Goal: Task Accomplishment & Management: Use online tool/utility

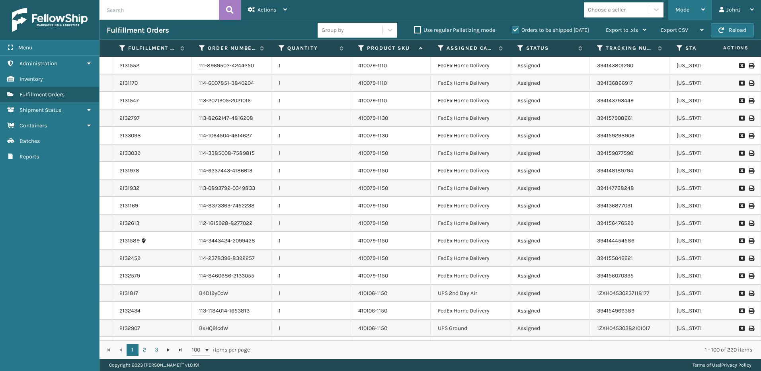
click at [694, 10] on div "Mode" at bounding box center [689, 10] width 29 height 20
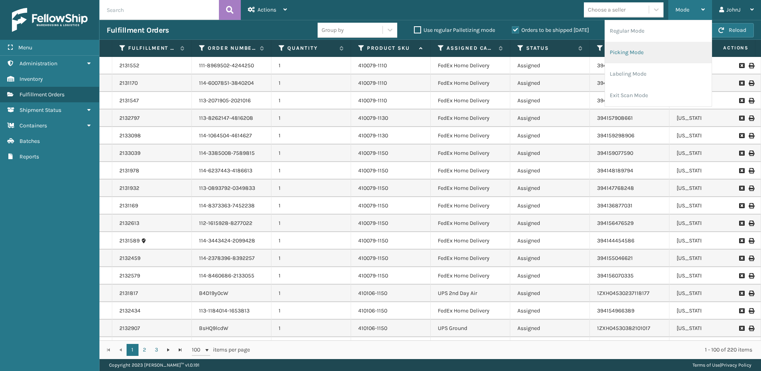
click at [635, 53] on li "Picking Mode" at bounding box center [658, 52] width 107 height 21
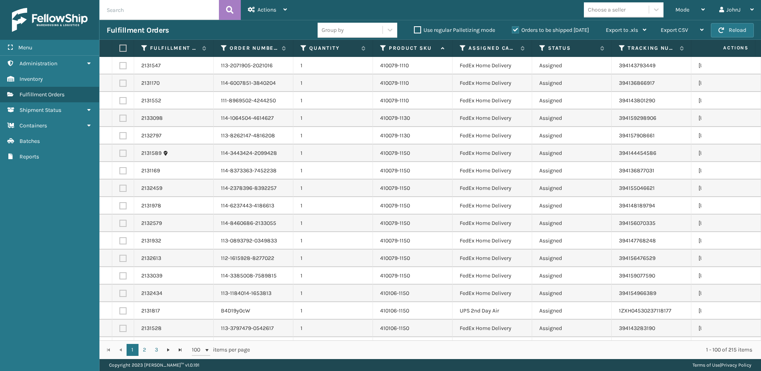
click at [124, 50] on label at bounding box center [121, 48] width 5 height 7
click at [120, 50] on input "checkbox" at bounding box center [119, 48] width 0 height 5
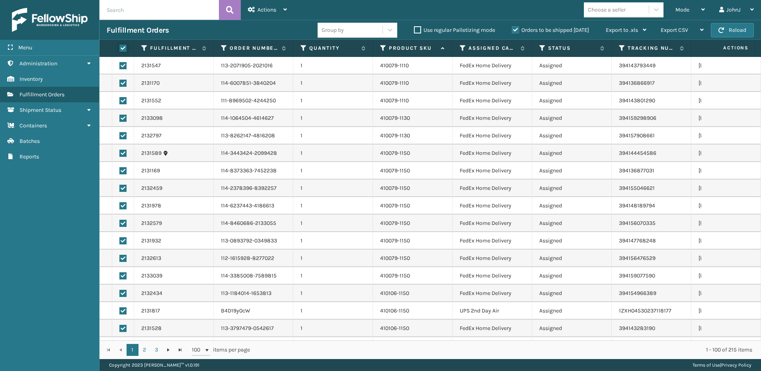
checkbox input "true"
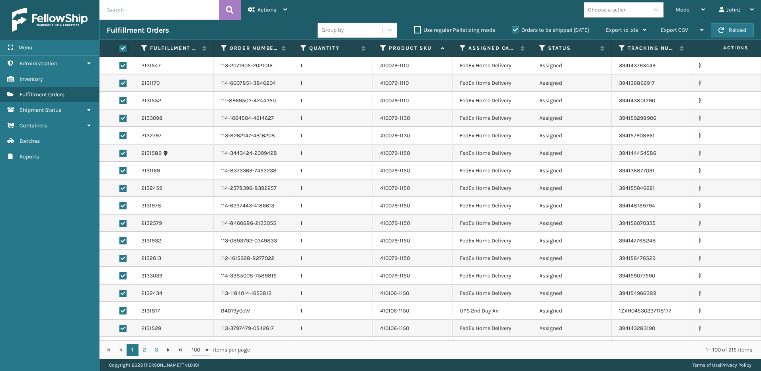
checkbox input "true"
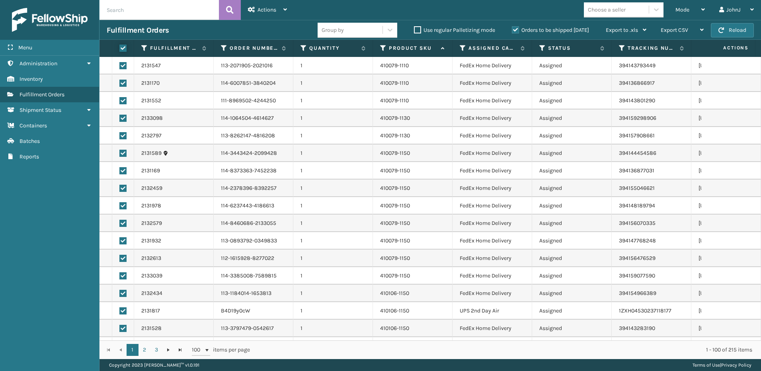
checkbox input "true"
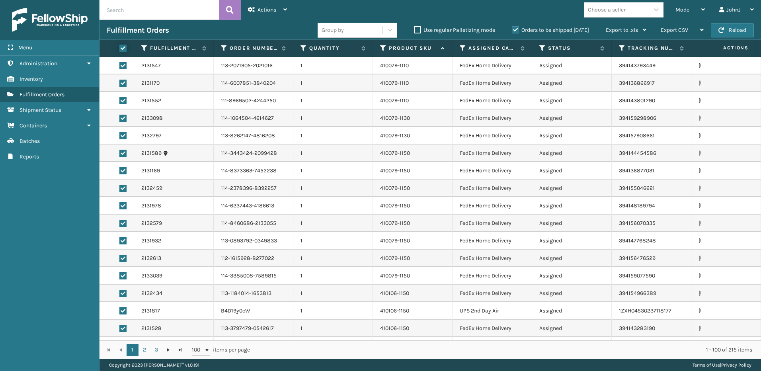
checkbox input "true"
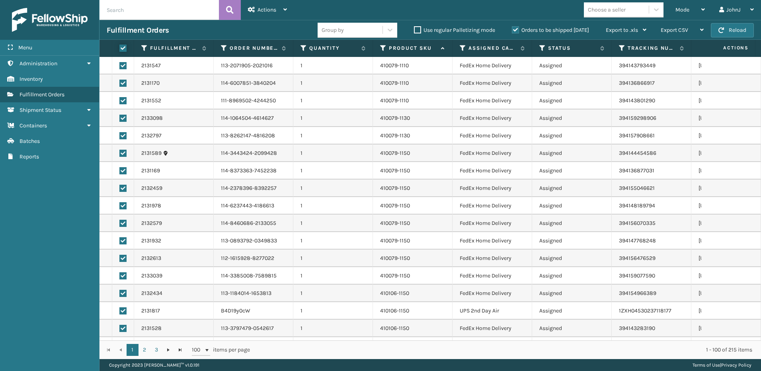
checkbox input "true"
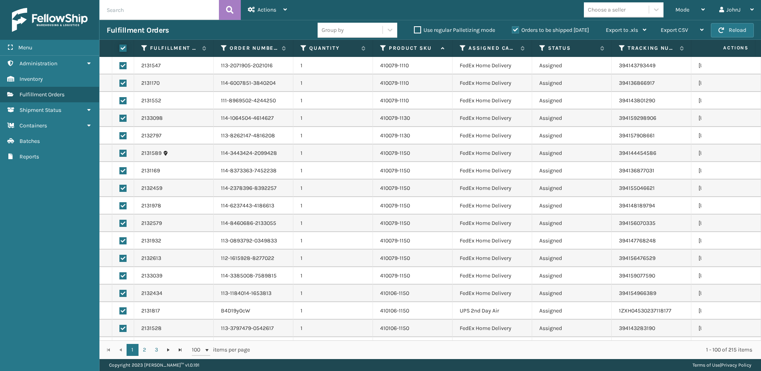
checkbox input "true"
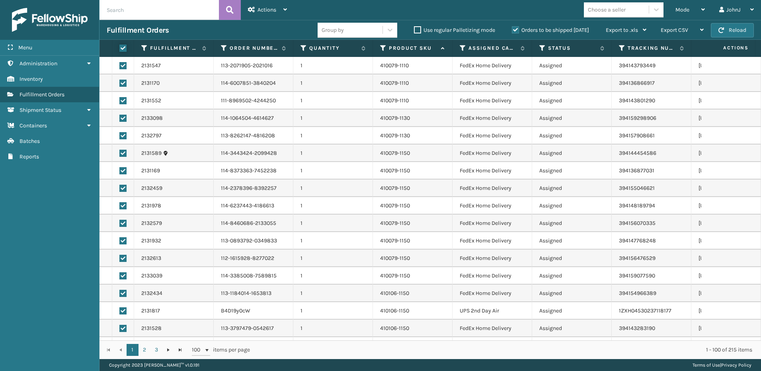
checkbox input "true"
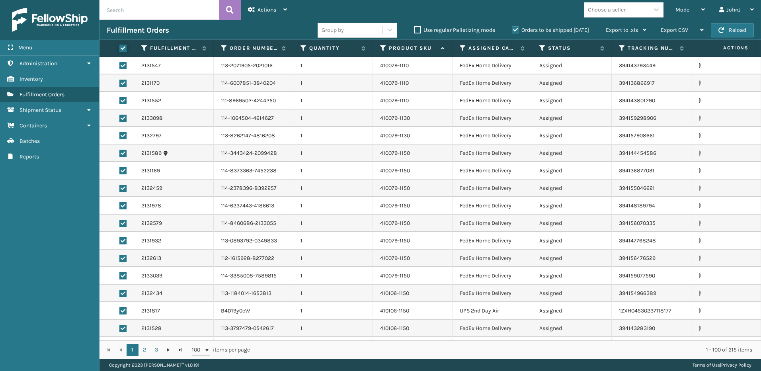
checkbox input "true"
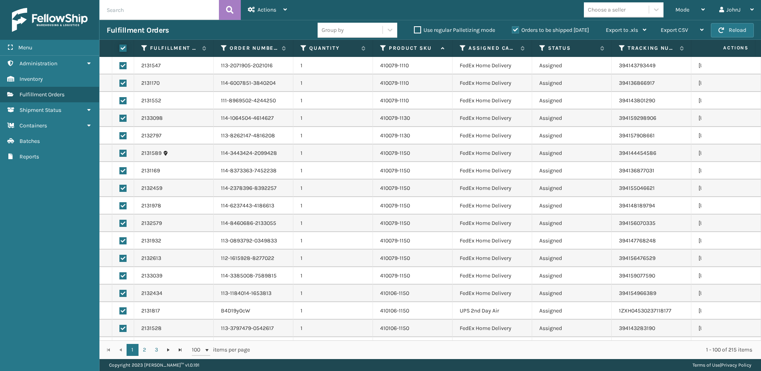
checkbox input "true"
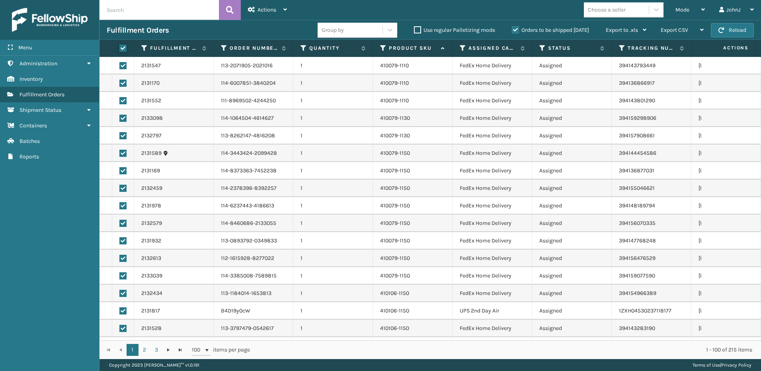
checkbox input "true"
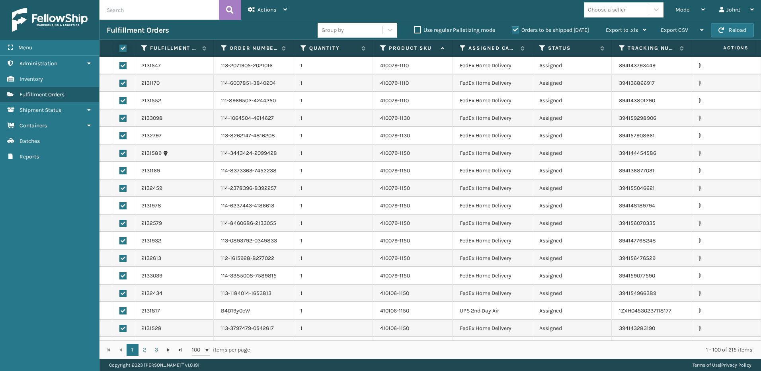
checkbox input "true"
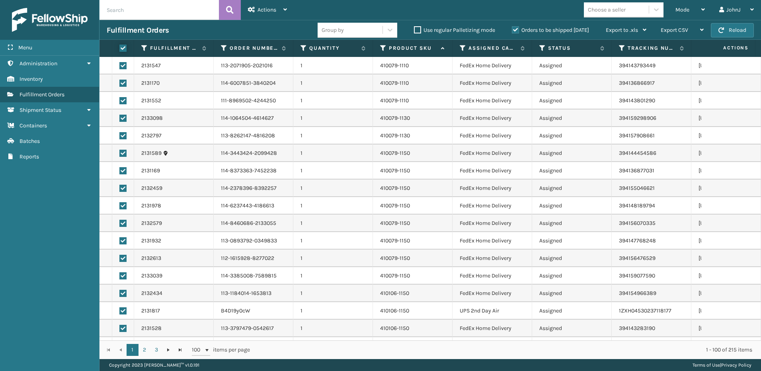
checkbox input "true"
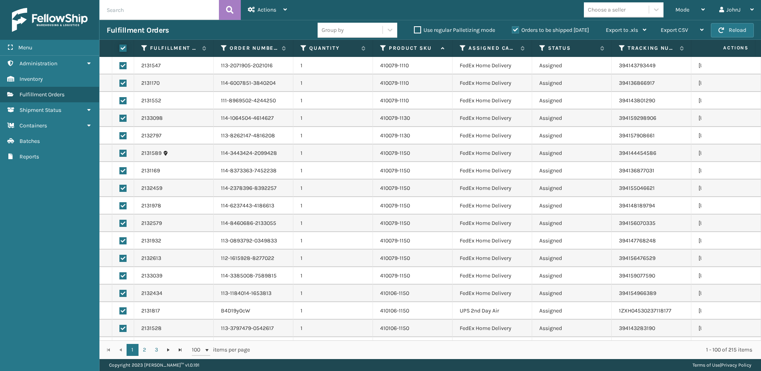
checkbox input "true"
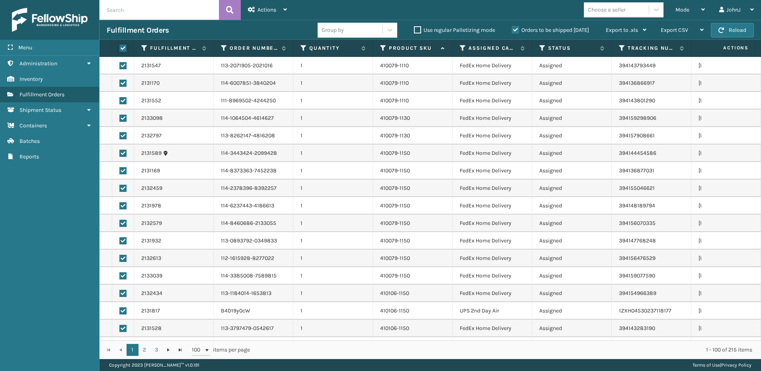
checkbox input "true"
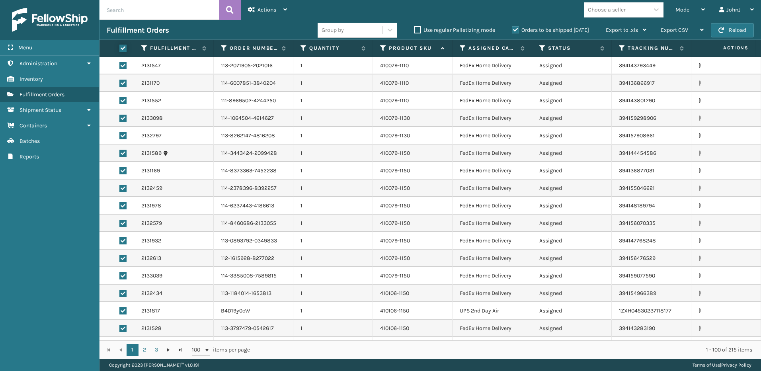
checkbox input "true"
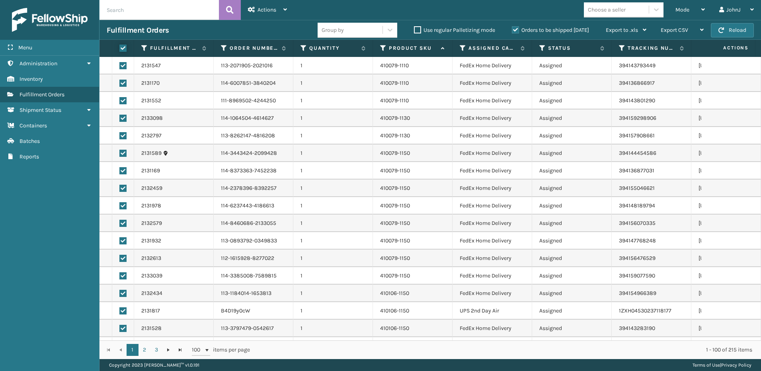
checkbox input "true"
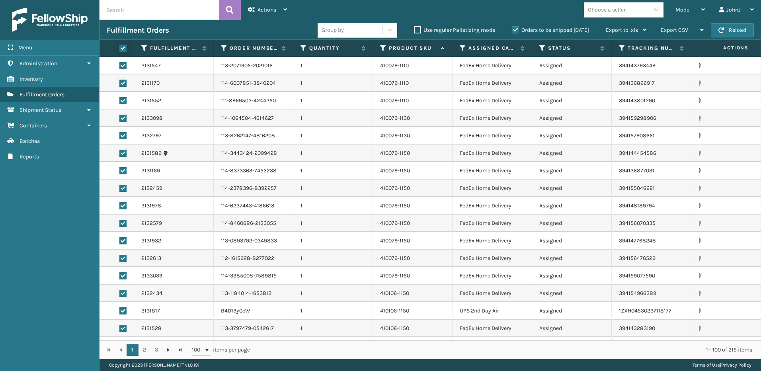
checkbox input "true"
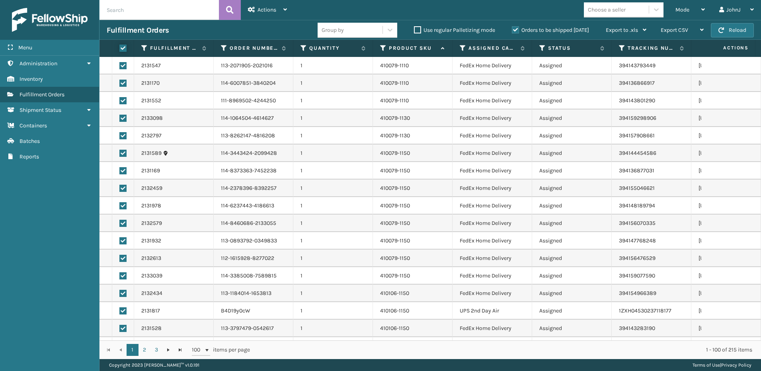
checkbox input "true"
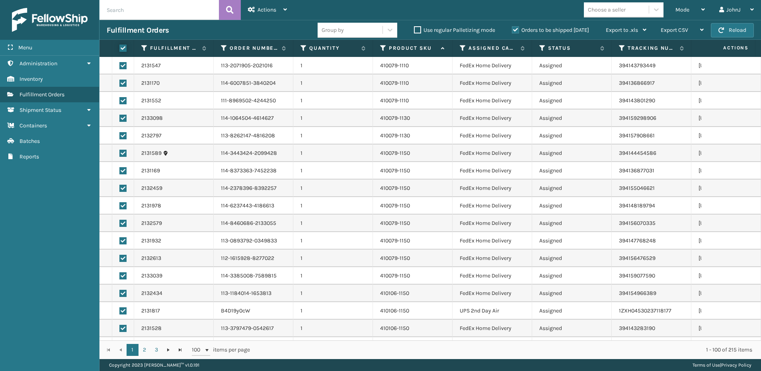
checkbox input "true"
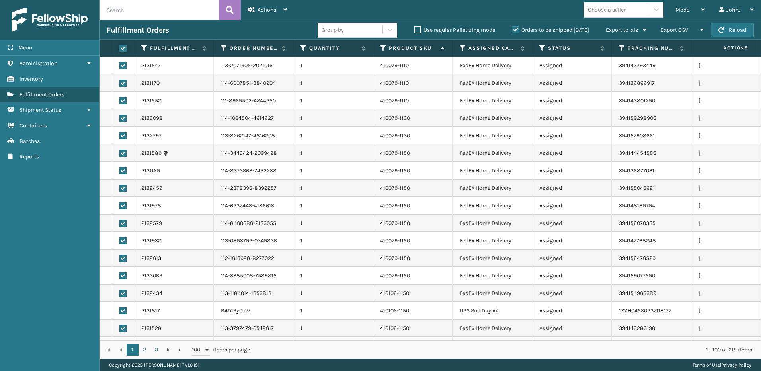
checkbox input "true"
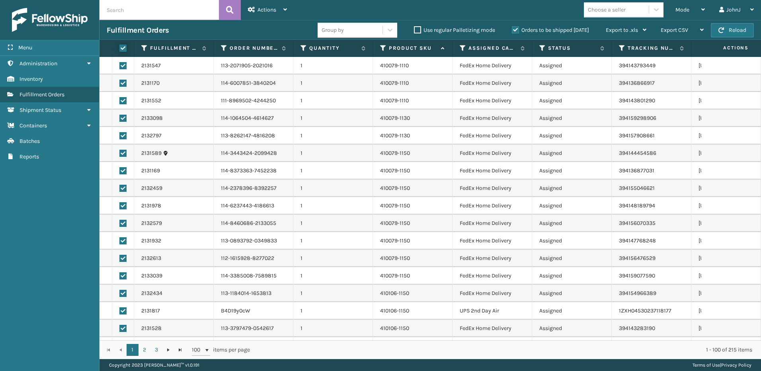
checkbox input "true"
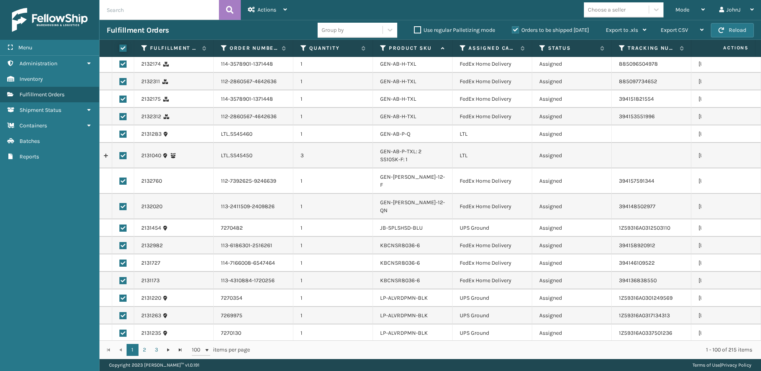
scroll to position [1481, 0]
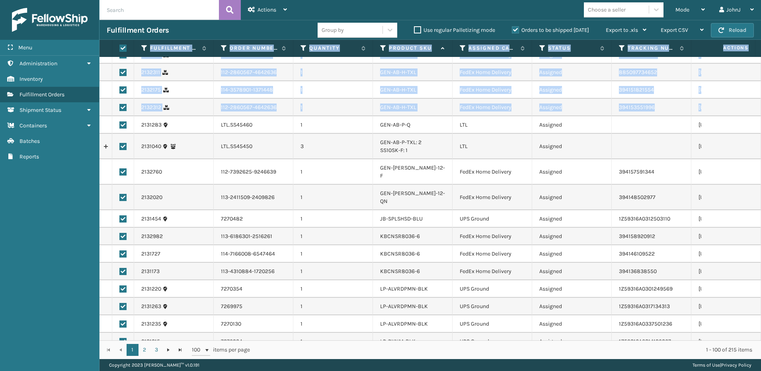
click at [126, 128] on label at bounding box center [122, 124] width 7 height 7
click at [124, 126] on label at bounding box center [122, 124] width 7 height 7
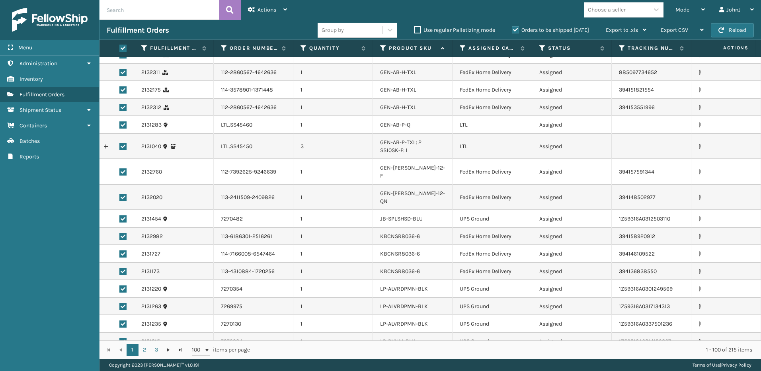
drag, startPoint x: 124, startPoint y: 126, endPoint x: 208, endPoint y: 123, distance: 84.4
click at [208, 123] on td "2131283" at bounding box center [174, 125] width 80 height 18
click at [125, 126] on label at bounding box center [122, 124] width 7 height 7
click at [120, 126] on input "checkbox" at bounding box center [119, 123] width 0 height 5
checkbox input "false"
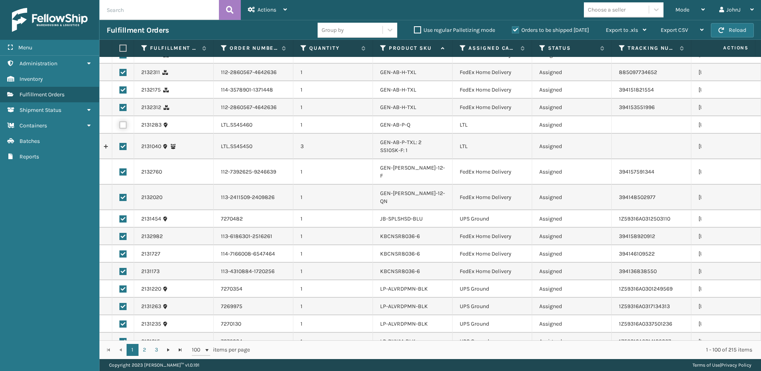
checkbox input "false"
click at [121, 146] on label at bounding box center [122, 146] width 7 height 7
click at [120, 146] on input "checkbox" at bounding box center [119, 145] width 0 height 5
checkbox input "false"
click at [691, 14] on div "Mode" at bounding box center [689, 10] width 29 height 20
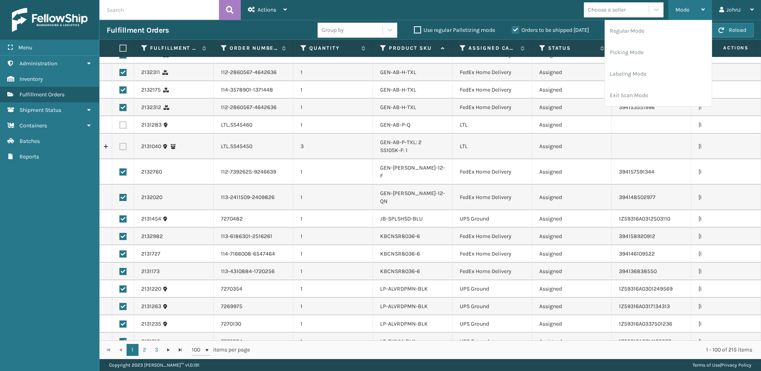
click at [691, 14] on div "Mode" at bounding box center [689, 10] width 29 height 20
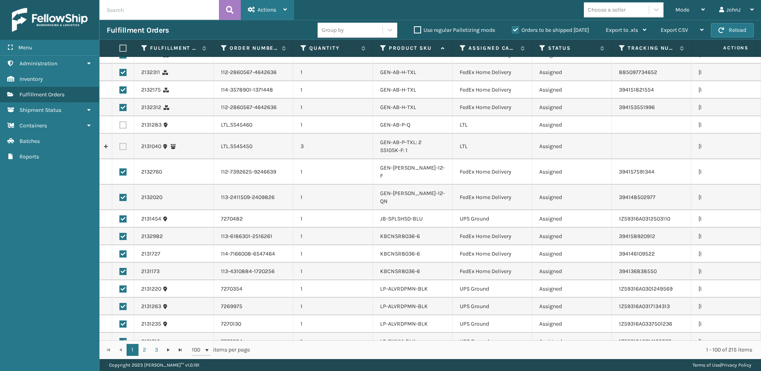
click at [289, 9] on div "Actions Settings Remove All Filters Export Labels Create Picking Batch" at bounding box center [267, 10] width 53 height 20
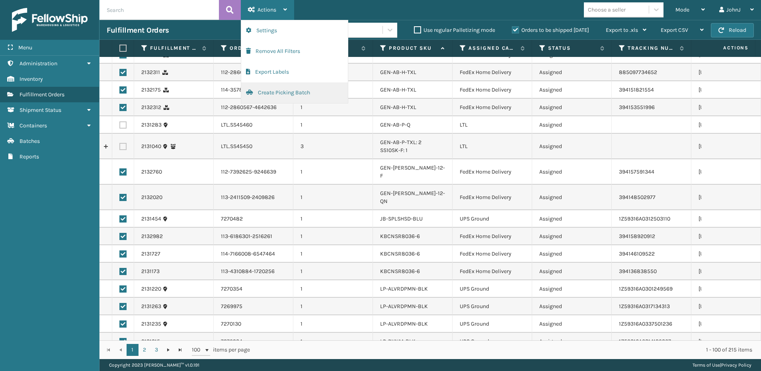
click at [279, 95] on button "Create Picking Batch" at bounding box center [294, 92] width 107 height 21
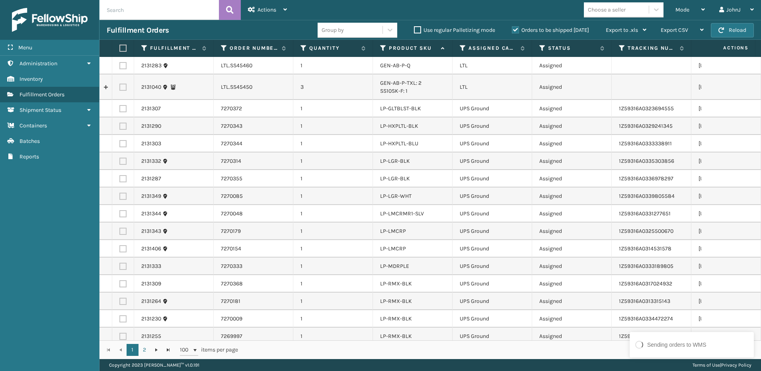
click at [122, 46] on label at bounding box center [121, 48] width 5 height 7
click at [120, 46] on input "checkbox" at bounding box center [119, 48] width 0 height 5
checkbox input "true"
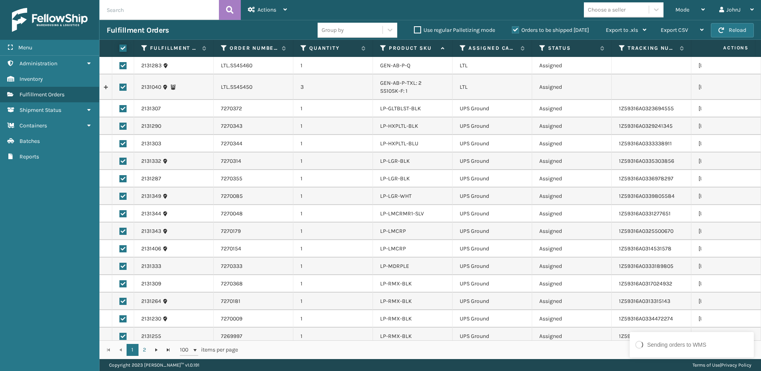
checkbox input "true"
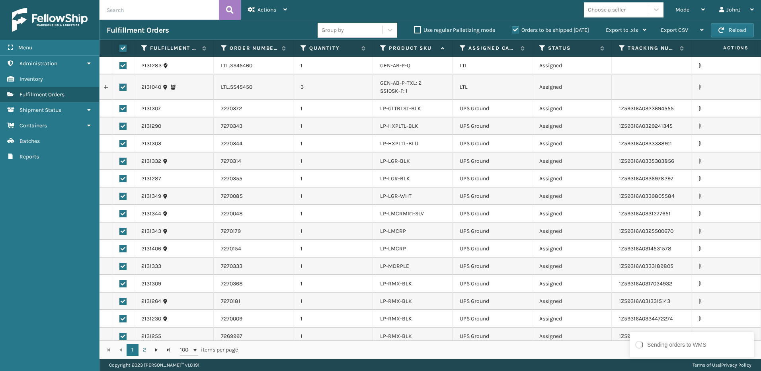
checkbox input "true"
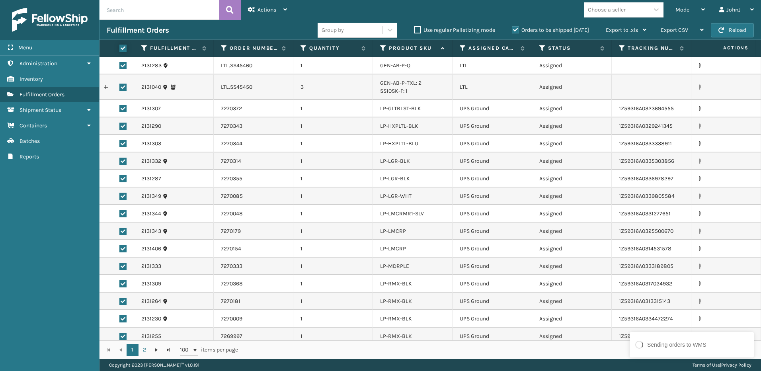
checkbox input "true"
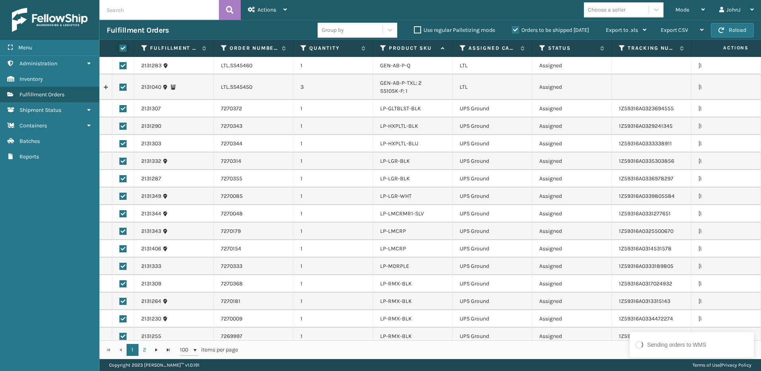
checkbox input "true"
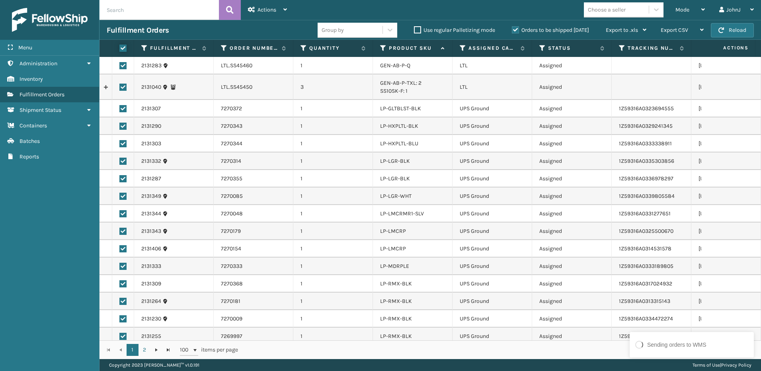
checkbox input "true"
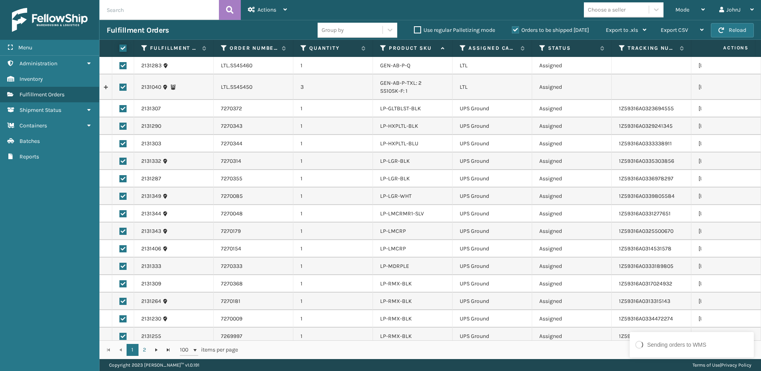
checkbox input "true"
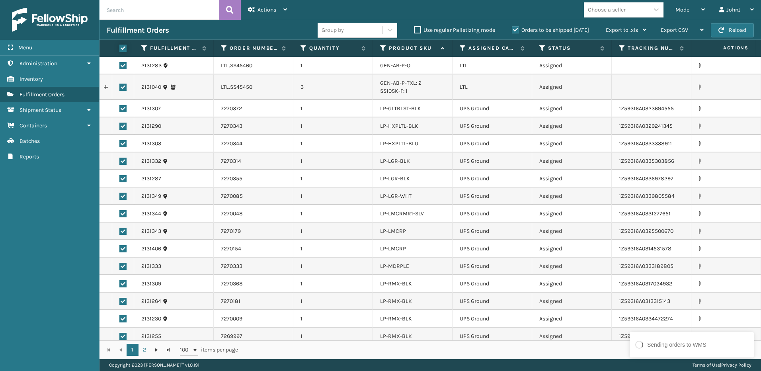
checkbox input "true"
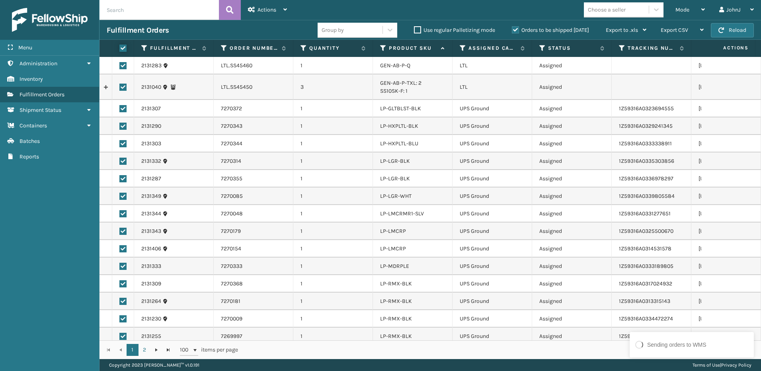
checkbox input "true"
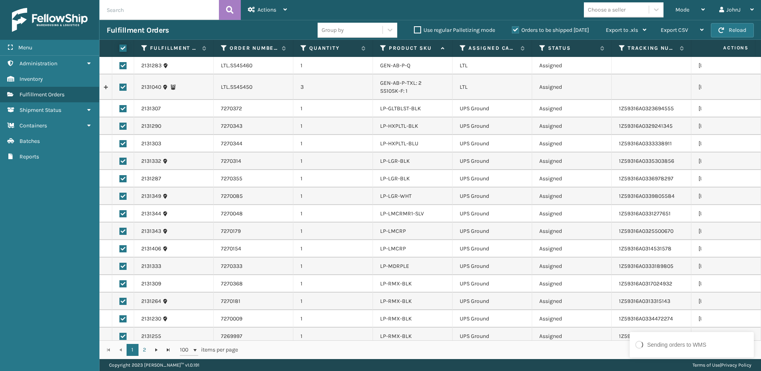
checkbox input "true"
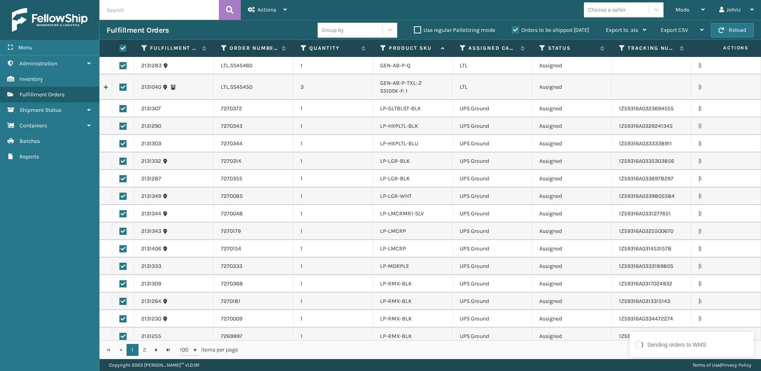
checkbox input "true"
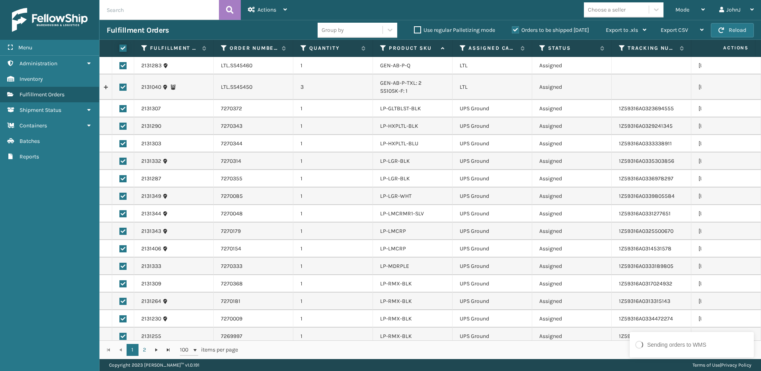
checkbox input "true"
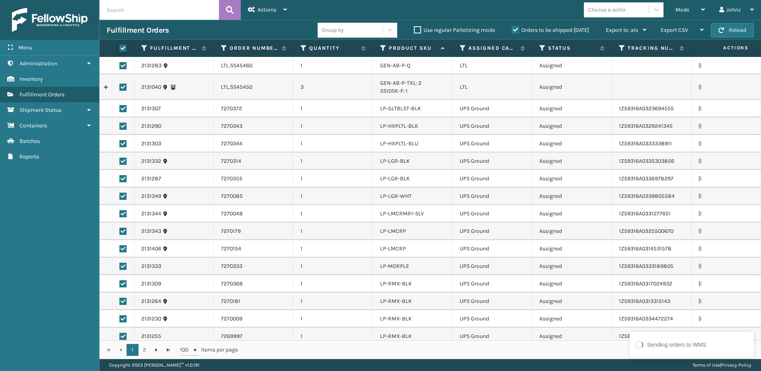
checkbox input "true"
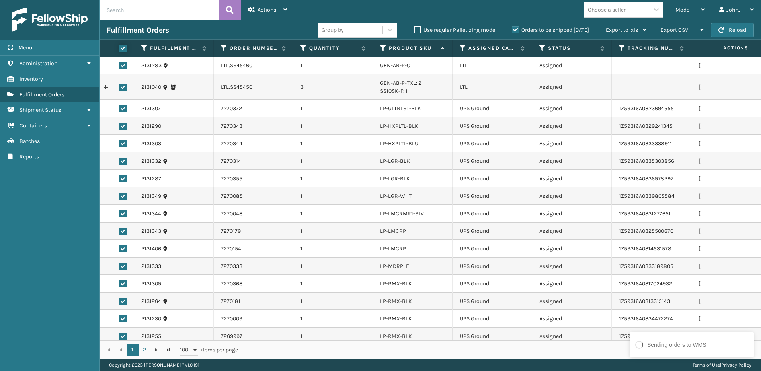
checkbox input "true"
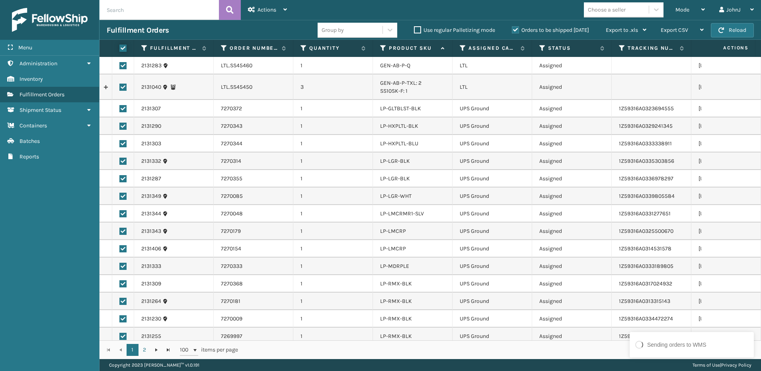
checkbox input "true"
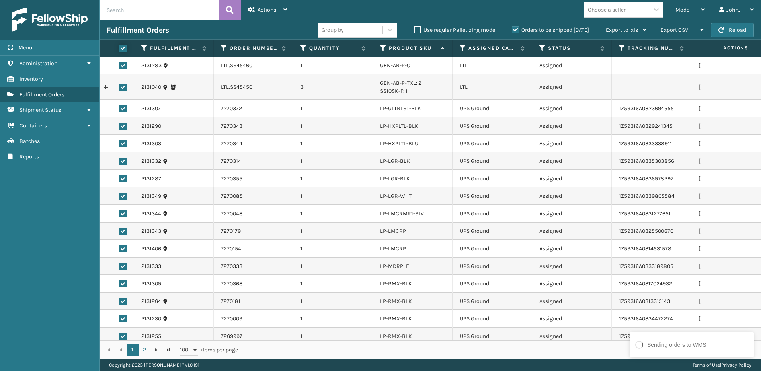
checkbox input "true"
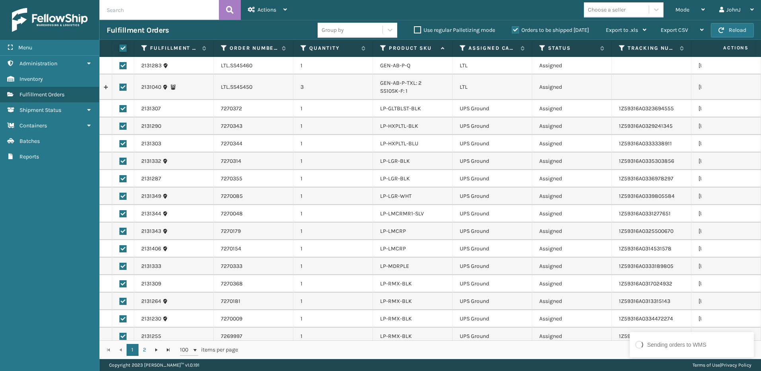
checkbox input "true"
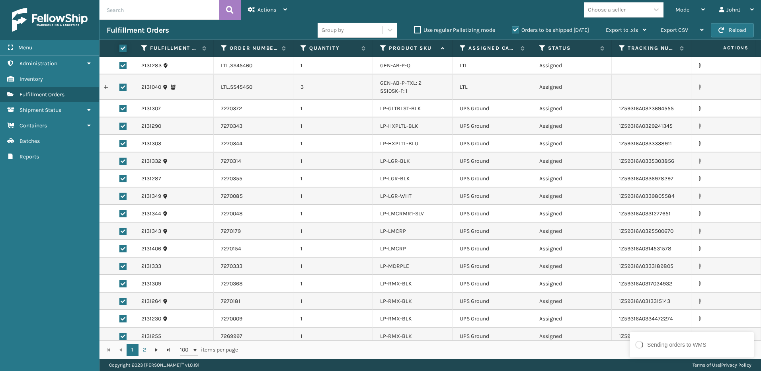
checkbox input "true"
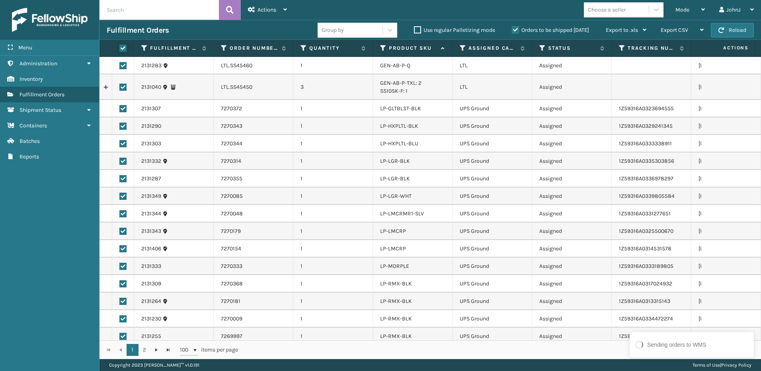
checkbox input "true"
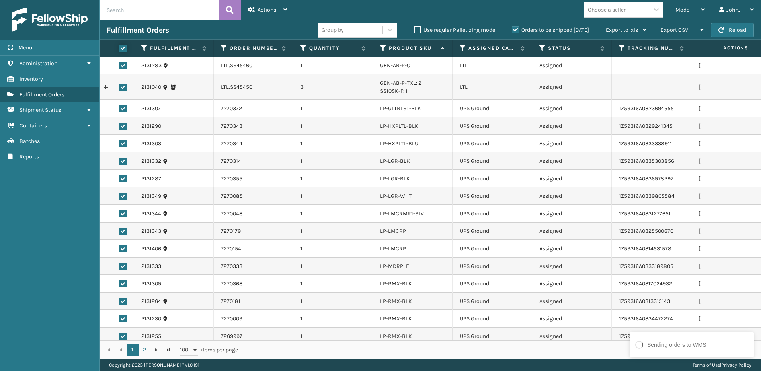
checkbox input "true"
click at [125, 68] on label at bounding box center [122, 65] width 7 height 7
click at [120, 67] on input "checkbox" at bounding box center [119, 64] width 0 height 5
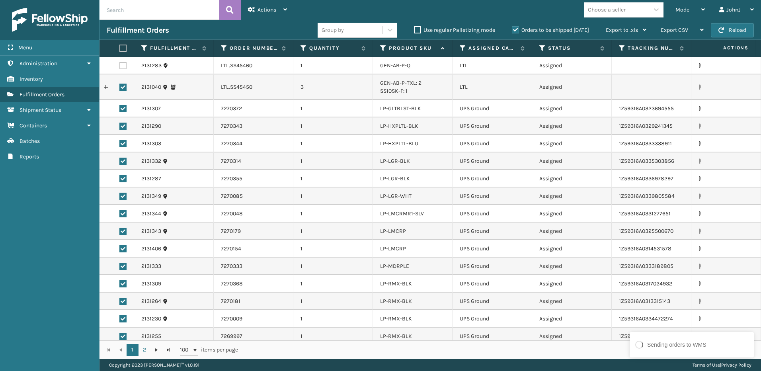
click at [121, 84] on label at bounding box center [122, 87] width 7 height 7
click at [120, 84] on input "checkbox" at bounding box center [119, 86] width 0 height 5
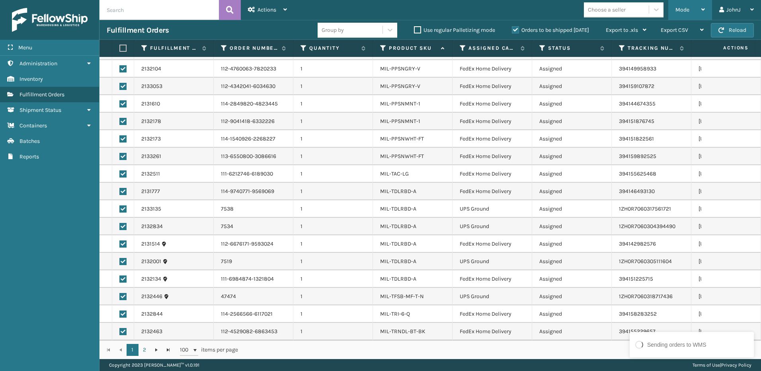
click at [706, 9] on div "Mode Regular Mode Picking Mode Labeling Mode Exit Scan Mode" at bounding box center [690, 10] width 44 height 20
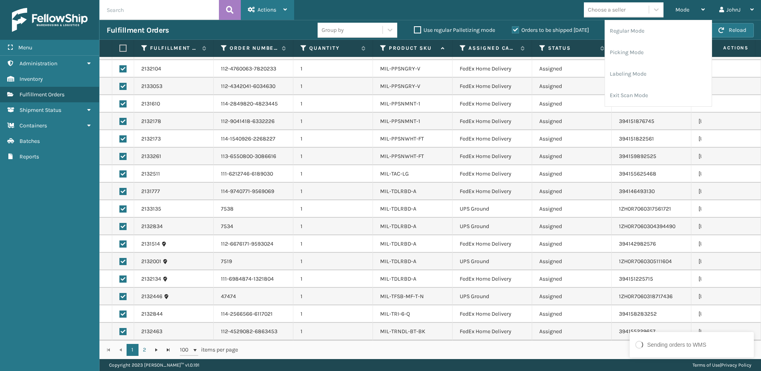
click at [276, 10] on span "Actions" at bounding box center [266, 9] width 19 height 7
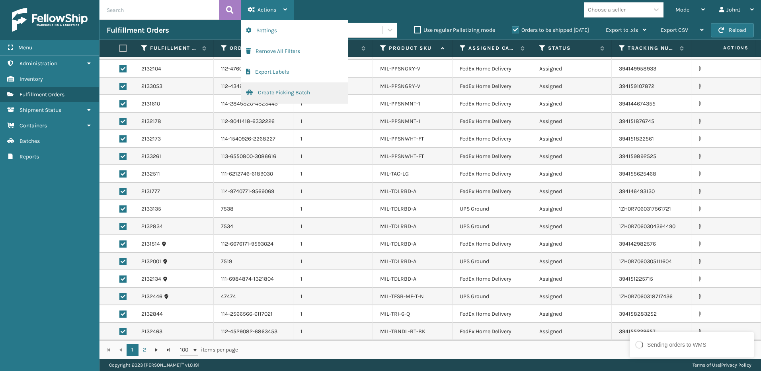
click at [267, 93] on button "Create Picking Batch" at bounding box center [294, 92] width 107 height 21
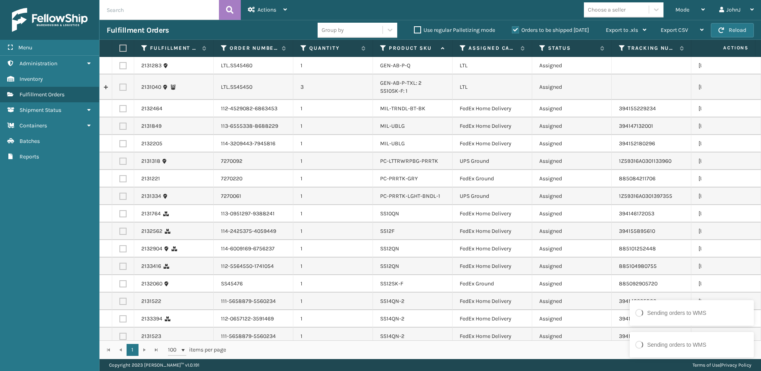
click at [123, 49] on label at bounding box center [121, 48] width 5 height 7
click at [120, 49] on input "checkbox" at bounding box center [119, 48] width 0 height 5
click at [122, 64] on label at bounding box center [122, 65] width 7 height 7
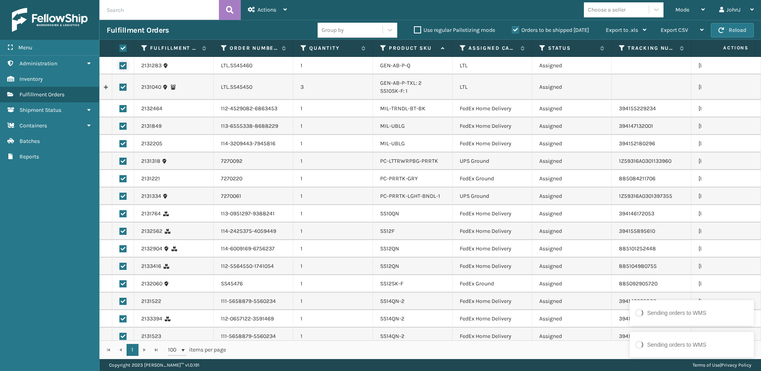
click at [120, 64] on input "checkbox" at bounding box center [119, 64] width 0 height 5
click at [123, 86] on label at bounding box center [122, 87] width 7 height 7
click at [120, 86] on input "checkbox" at bounding box center [119, 86] width 0 height 5
click at [279, 8] on div "Actions" at bounding box center [267, 10] width 39 height 20
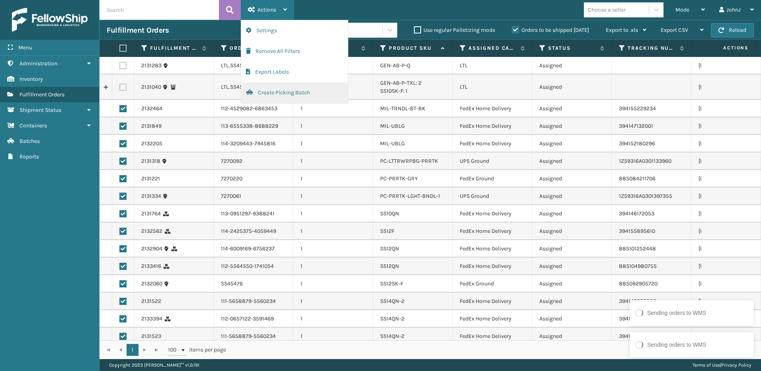
click at [267, 93] on button "Create Picking Batch" at bounding box center [294, 92] width 107 height 21
